Goal: Task Accomplishment & Management: Manage account settings

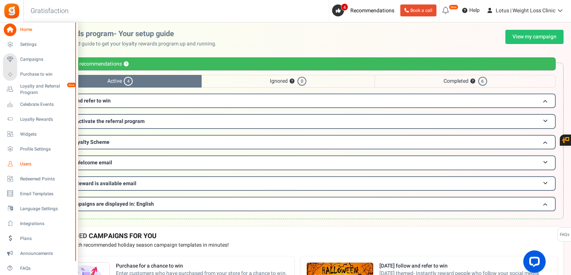
click at [20, 160] on link "Users" at bounding box center [39, 164] width 72 height 13
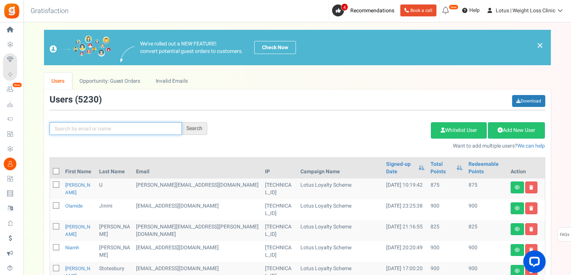
click at [136, 125] on input "text" at bounding box center [116, 128] width 132 height 13
paste input "[EMAIL_ADDRESS][DOMAIN_NAME]"
type input "[EMAIL_ADDRESS][DOMAIN_NAME]"
click at [191, 126] on div "Search" at bounding box center [194, 128] width 25 height 13
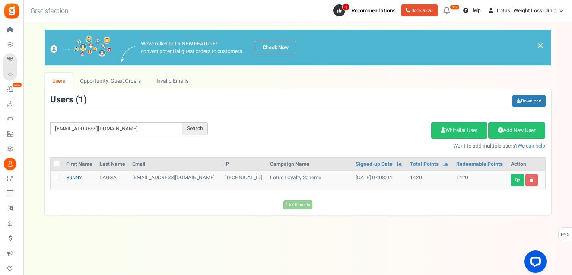
click at [74, 179] on link "SUNNY" at bounding box center [74, 177] width 16 height 7
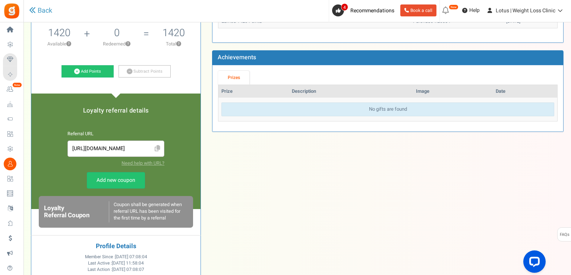
scroll to position [112, 0]
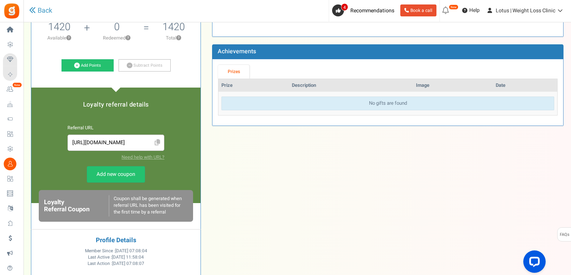
click at [160, 139] on icon at bounding box center [158, 142] width 6 height 6
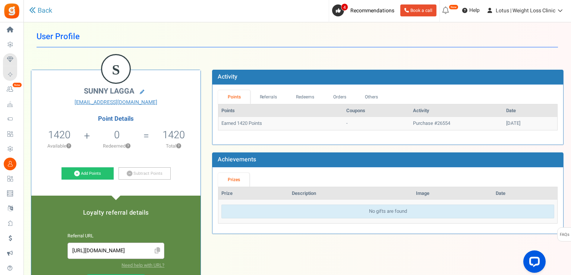
scroll to position [0, 0]
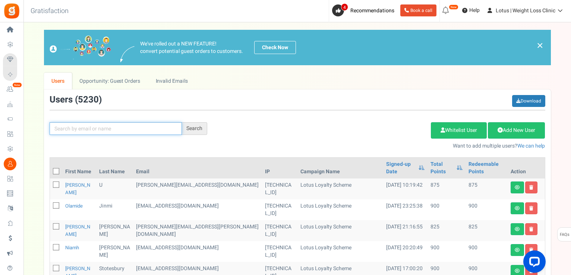
click at [96, 130] on input "text" at bounding box center [116, 128] width 132 height 13
paste input "[EMAIL_ADDRESS][DOMAIN_NAME]"
type input "[EMAIL_ADDRESS][DOMAIN_NAME]"
click at [186, 127] on div "Search" at bounding box center [194, 128] width 25 height 13
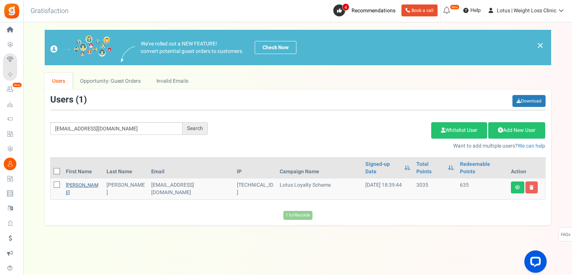
click at [79, 181] on link "[PERSON_NAME]" at bounding box center [82, 188] width 32 height 15
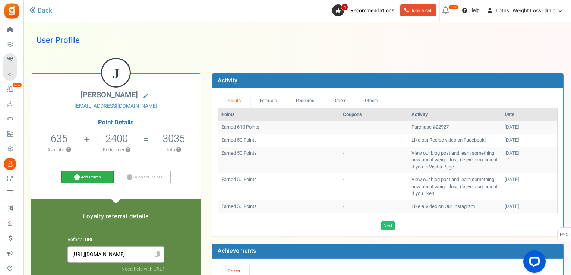
click at [91, 176] on link "Add Points" at bounding box center [87, 177] width 52 height 13
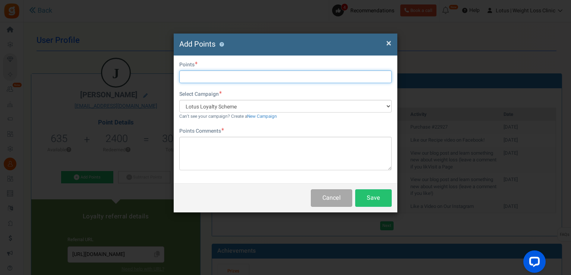
click at [194, 75] on input "text" at bounding box center [285, 76] width 212 height 13
type input "1500"
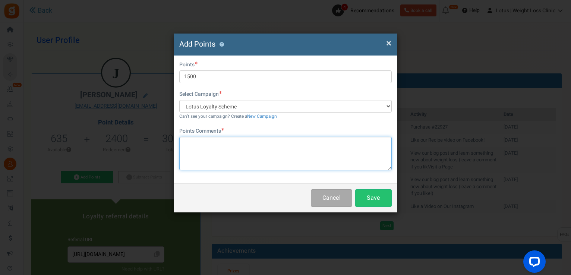
click at [261, 160] on textarea at bounding box center [285, 154] width 212 height 34
click at [190, 144] on textarea "referal code used" at bounding box center [285, 154] width 212 height 34
type textarea "referral code used"
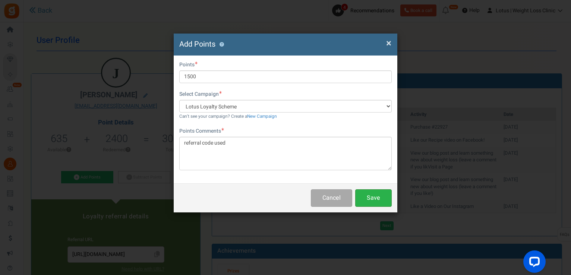
click at [367, 196] on button "Save" at bounding box center [373, 198] width 37 height 18
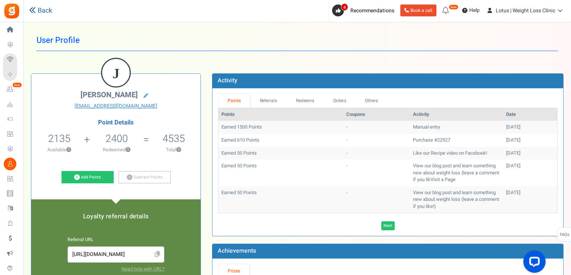
click at [43, 10] on link "Back" at bounding box center [40, 11] width 23 height 10
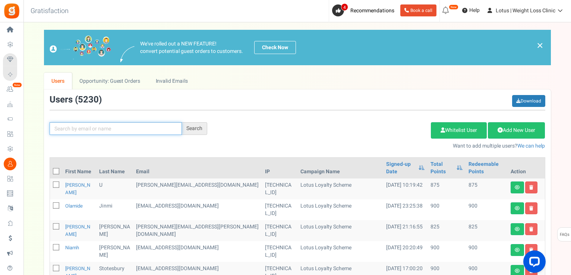
click at [95, 130] on input "text" at bounding box center [116, 128] width 132 height 13
paste input "[EMAIL_ADDRESS][DOMAIN_NAME]"
type input "[EMAIL_ADDRESS][DOMAIN_NAME]"
click at [200, 132] on div "Search" at bounding box center [194, 128] width 25 height 13
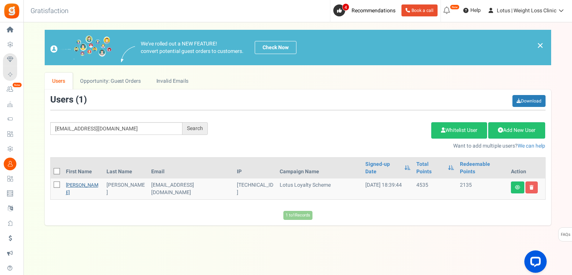
click at [83, 181] on link "[PERSON_NAME]" at bounding box center [82, 188] width 32 height 15
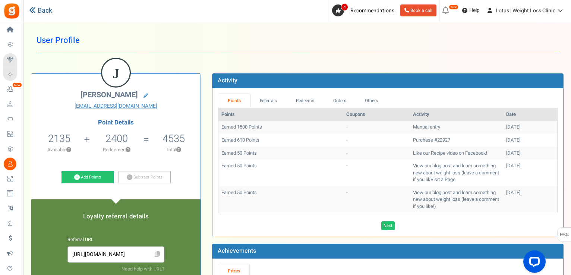
click at [38, 7] on link "Back" at bounding box center [40, 11] width 23 height 10
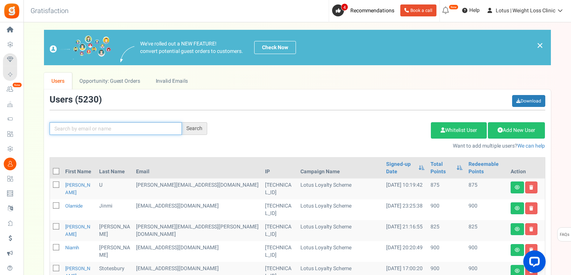
click at [130, 129] on input "text" at bounding box center [116, 128] width 132 height 13
paste input "[EMAIL_ADDRESS][DOMAIN_NAME]"
type input "[EMAIL_ADDRESS][DOMAIN_NAME]"
click at [203, 124] on div "Search" at bounding box center [194, 128] width 25 height 13
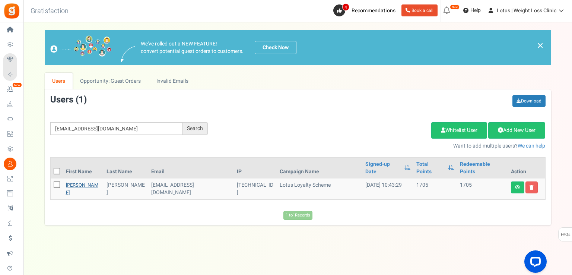
click at [81, 181] on link "[PERSON_NAME]" at bounding box center [82, 188] width 32 height 15
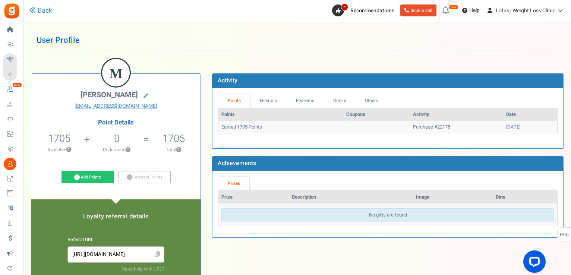
click at [52, 8] on div "Back" at bounding box center [129, 11] width 200 height 22
click at [49, 9] on link "Back" at bounding box center [40, 11] width 23 height 10
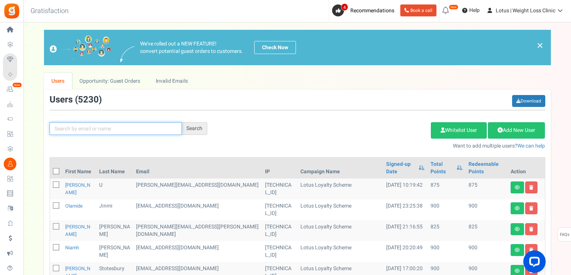
click at [168, 126] on input "text" at bounding box center [116, 128] width 132 height 13
paste input "[EMAIL_ADDRESS][DOMAIN_NAME]"
type input "[EMAIL_ADDRESS][DOMAIN_NAME]"
click at [198, 129] on div "Search" at bounding box center [194, 128] width 25 height 13
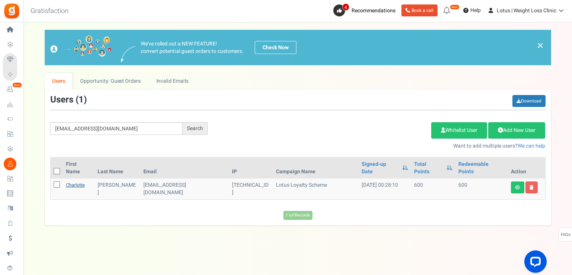
click at [73, 181] on link "Charlotte" at bounding box center [75, 184] width 19 height 7
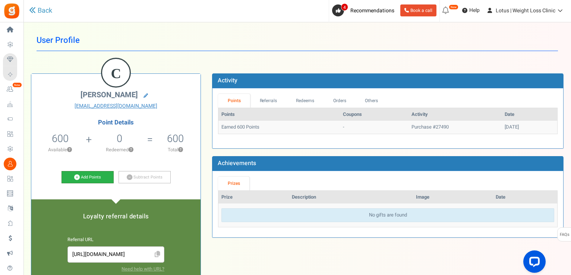
click at [80, 174] on link "Add Points" at bounding box center [87, 177] width 52 height 13
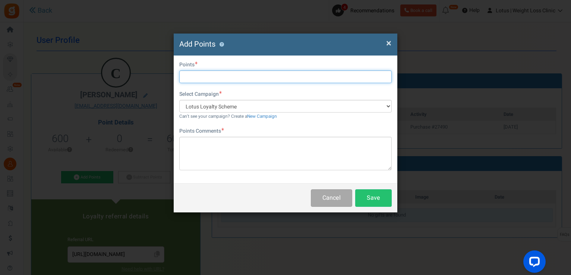
click at [228, 82] on input "text" at bounding box center [285, 76] width 212 height 13
type input "1000"
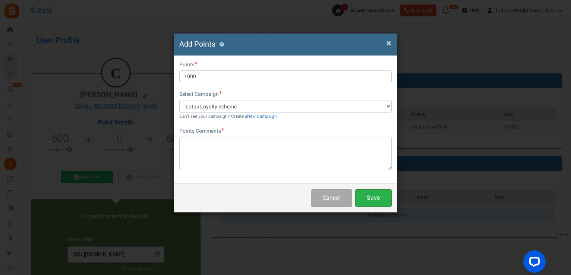
click at [366, 196] on button "Save" at bounding box center [373, 198] width 37 height 18
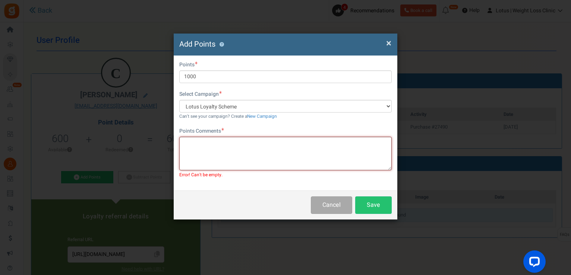
click at [239, 142] on textarea at bounding box center [285, 154] width 212 height 34
type textarea "new customer points didnt add"
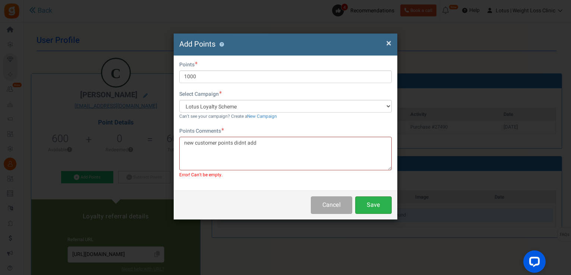
click at [371, 205] on button "Save" at bounding box center [373, 205] width 37 height 18
